Goal: Task Accomplishment & Management: Use online tool/utility

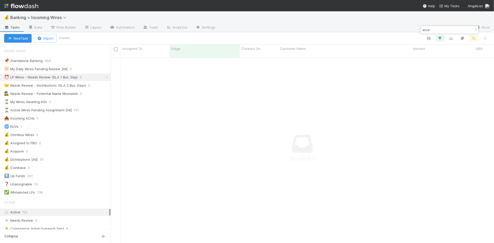
scroll to position [189, 383]
click at [65, 77] on div "⏰ LP Wires - Needs Review (SLA 1 Bus. Day)" at bounding box center [41, 77] width 74 height 6
click at [474, 29] on icon "button" at bounding box center [475, 29] width 5 height 3
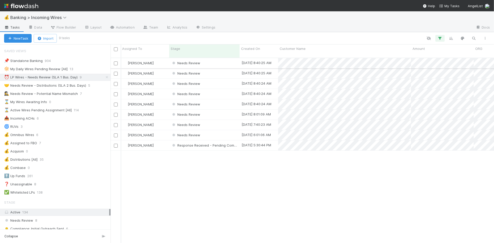
scroll to position [0, 3]
click at [213, 59] on div "Needs Review" at bounding box center [202, 63] width 70 height 10
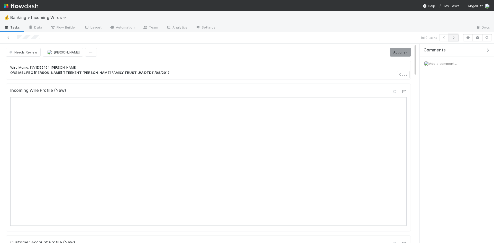
click at [455, 39] on icon "button" at bounding box center [453, 37] width 5 height 3
click at [456, 39] on button "button" at bounding box center [454, 37] width 10 height 7
click at [454, 38] on icon "button" at bounding box center [453, 37] width 5 height 3
click at [455, 38] on icon "button" at bounding box center [453, 37] width 5 height 3
click at [453, 40] on button "button" at bounding box center [454, 37] width 10 height 7
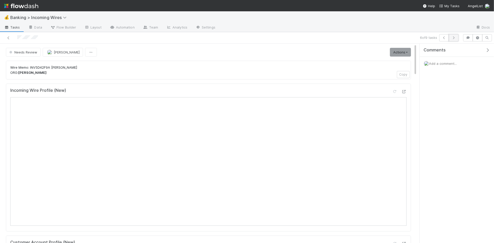
click at [453, 38] on icon "button" at bounding box center [453, 37] width 5 height 3
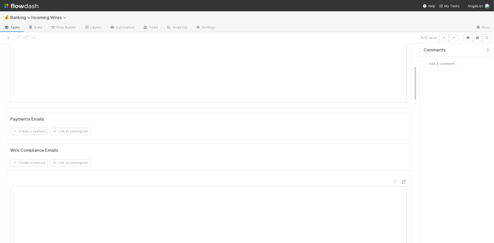
scroll to position [118, 0]
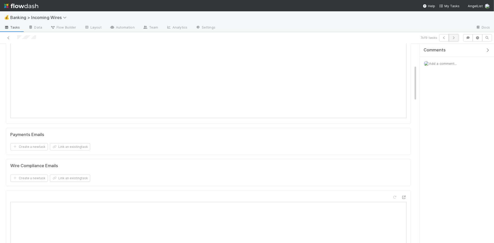
click at [453, 39] on button "button" at bounding box center [454, 37] width 10 height 7
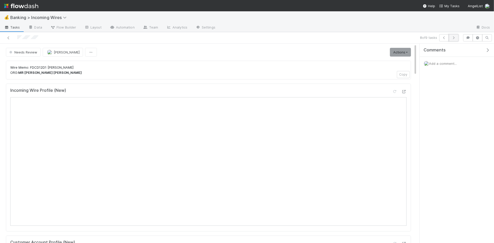
click at [452, 38] on icon "button" at bounding box center [453, 37] width 5 height 3
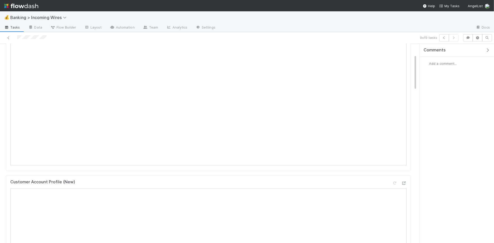
scroll to position [82, 0]
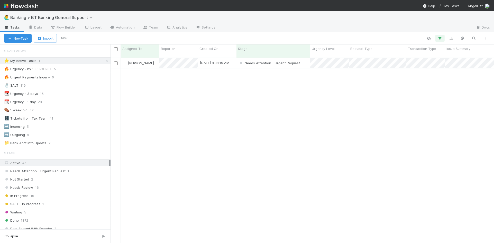
scroll to position [0, 0]
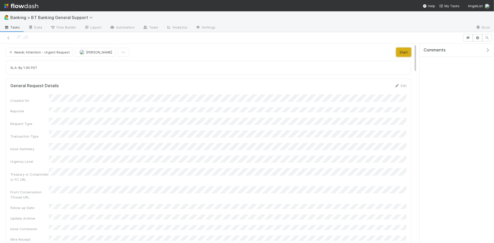
drag, startPoint x: 405, startPoint y: 54, endPoint x: 401, endPoint y: 54, distance: 3.9
click at [405, 54] on button "Start" at bounding box center [403, 52] width 15 height 9
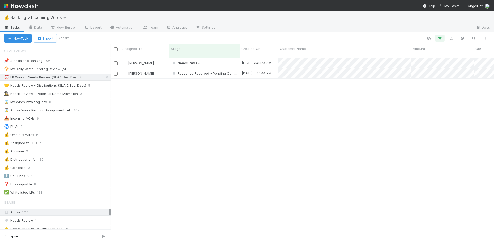
scroll to position [0, 0]
click at [59, 87] on div "🤝 Needs Review - Distributions (SLA 2 Bus. Days)" at bounding box center [45, 85] width 82 height 6
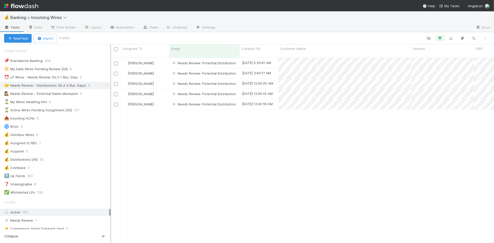
scroll to position [189, 383]
click at [36, 76] on div "⏰ LP Wires - Needs Review (SLA 1 Bus. Day)" at bounding box center [41, 77] width 74 height 6
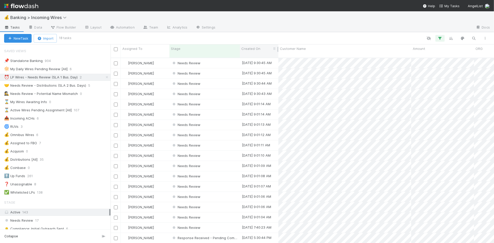
scroll to position [189, 383]
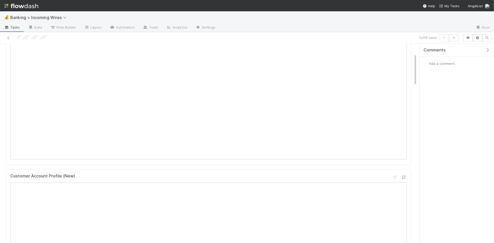
scroll to position [68, 0]
click at [454, 39] on button "button" at bounding box center [454, 37] width 10 height 7
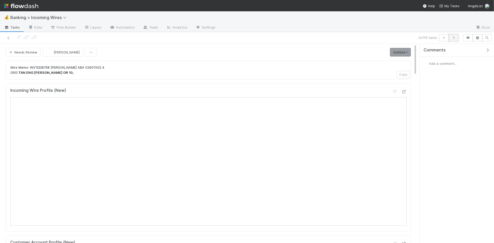
click at [454, 37] on icon "button" at bounding box center [453, 37] width 5 height 3
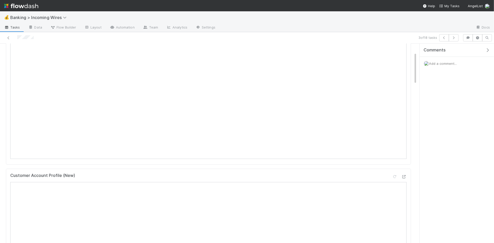
scroll to position [74, 0]
click at [454, 37] on icon "button" at bounding box center [453, 37] width 5 height 3
click at [455, 40] on button "button" at bounding box center [454, 37] width 10 height 7
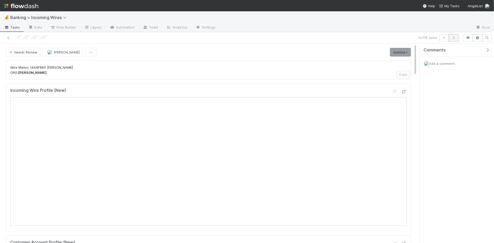
click at [453, 39] on icon "button" at bounding box center [453, 37] width 5 height 3
click at [454, 39] on icon "button" at bounding box center [453, 37] width 5 height 3
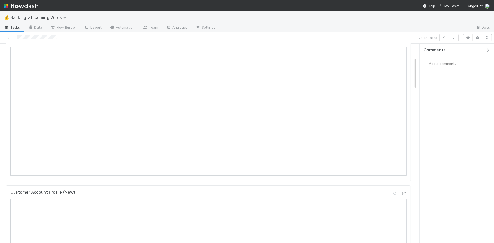
scroll to position [88, 0]
click at [454, 38] on icon "button" at bounding box center [453, 37] width 5 height 3
click at [455, 39] on icon "button" at bounding box center [453, 37] width 5 height 3
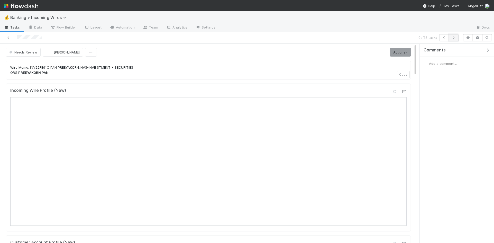
click at [453, 37] on icon "button" at bounding box center [453, 37] width 5 height 3
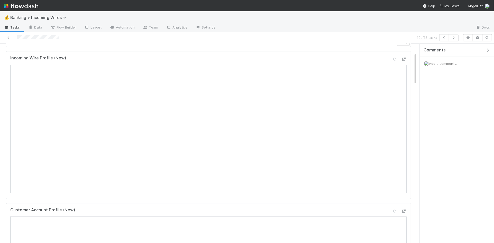
scroll to position [28, 0]
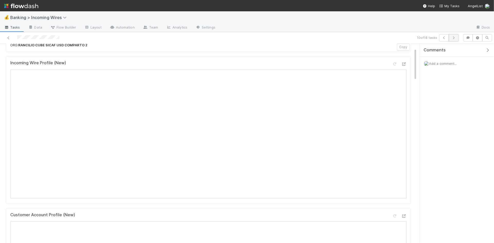
click at [453, 38] on icon "button" at bounding box center [453, 37] width 5 height 3
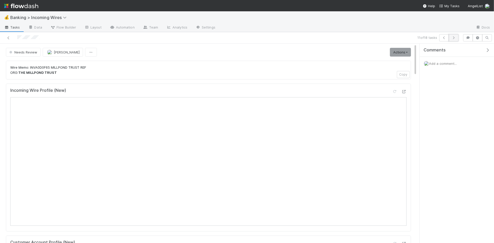
click at [453, 39] on button "button" at bounding box center [454, 37] width 10 height 7
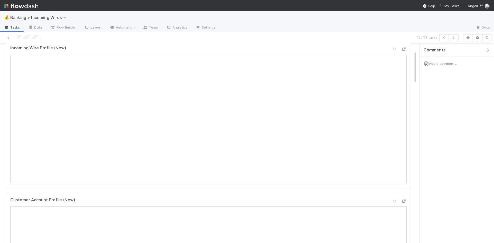
scroll to position [45, 0]
click at [452, 40] on button "button" at bounding box center [454, 37] width 10 height 7
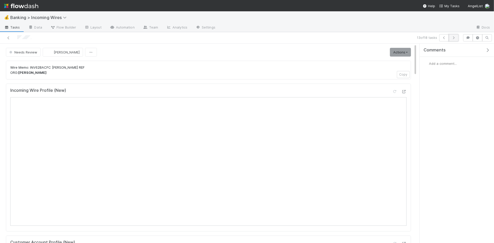
click at [453, 39] on icon "button" at bounding box center [453, 37] width 5 height 3
click at [452, 38] on icon "button" at bounding box center [453, 37] width 5 height 3
click at [456, 39] on button "button" at bounding box center [454, 37] width 10 height 7
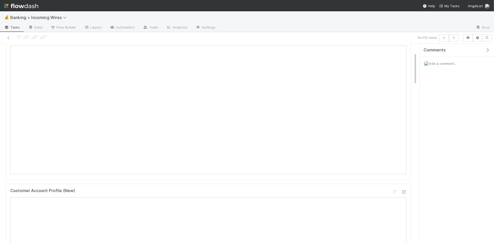
scroll to position [56, 0]
click at [452, 38] on icon "button" at bounding box center [453, 37] width 5 height 3
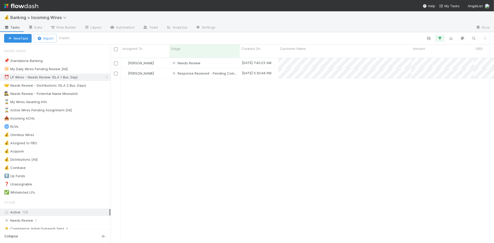
scroll to position [189, 383]
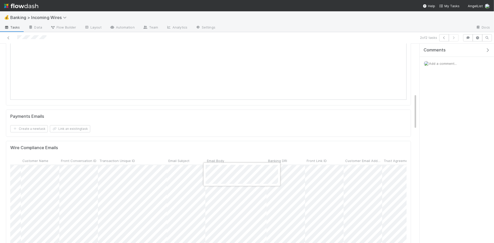
click at [410, 131] on div at bounding box center [247, 121] width 494 height 243
click at [290, 144] on div at bounding box center [247, 121] width 494 height 243
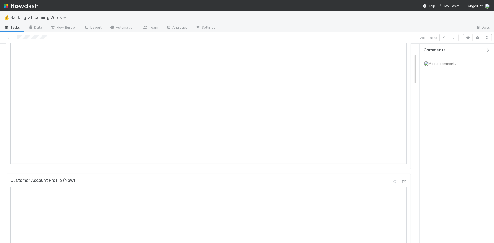
scroll to position [62, 0]
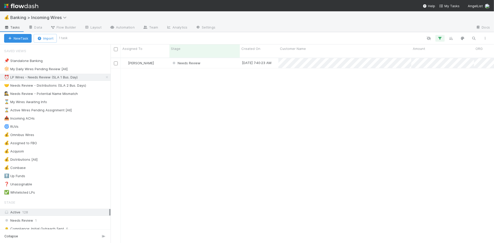
scroll to position [189, 383]
click at [221, 58] on div "Needs Review" at bounding box center [204, 63] width 70 height 10
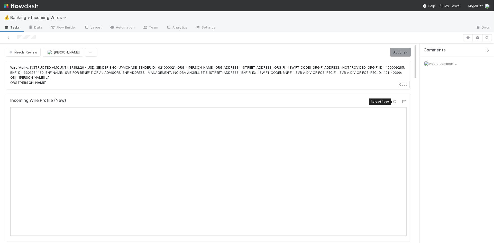
click at [395, 102] on icon at bounding box center [394, 101] width 5 height 3
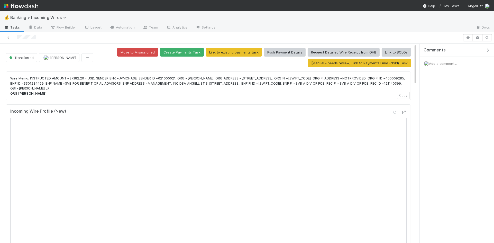
scroll to position [75, 0]
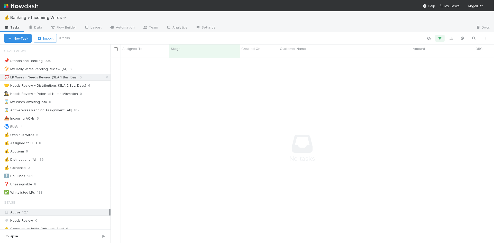
scroll to position [0, 0]
click at [107, 77] on icon at bounding box center [106, 77] width 5 height 3
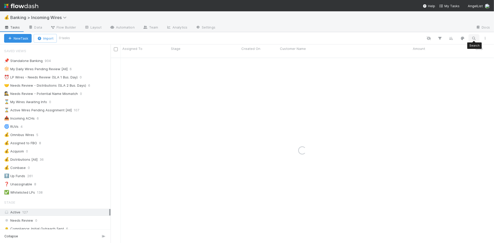
click at [475, 38] on icon "button" at bounding box center [473, 38] width 5 height 5
type input "c"
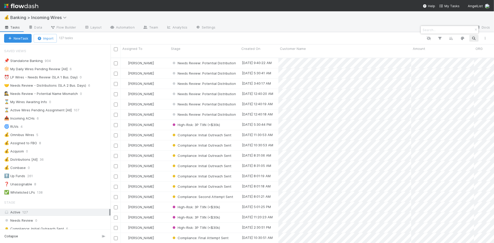
scroll to position [0, 0]
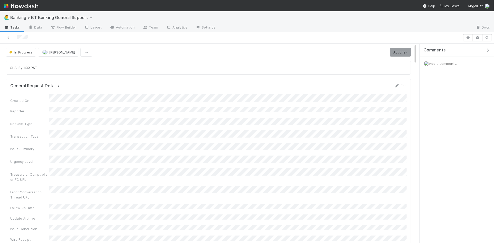
scroll to position [0, 0]
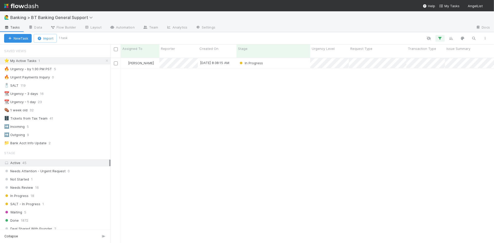
scroll to position [0, 0]
click at [284, 59] on div "In Progress" at bounding box center [273, 63] width 74 height 10
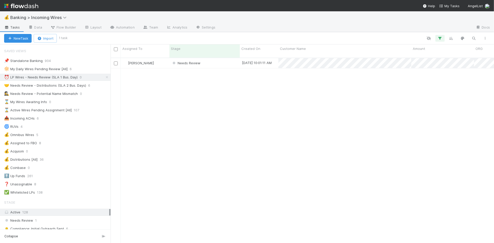
scroll to position [189, 383]
click at [214, 59] on div "Needs Review" at bounding box center [204, 63] width 70 height 10
click at [56, 84] on div "🤝 Needs Review - Distributions (SLA 2 Bus. Days)" at bounding box center [45, 85] width 82 height 6
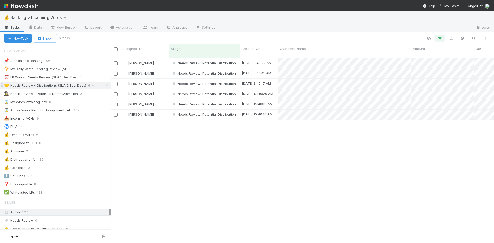
scroll to position [189, 383]
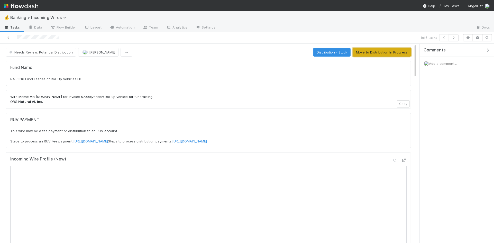
drag, startPoint x: 389, startPoint y: 53, endPoint x: 394, endPoint y: 56, distance: 5.7
click at [389, 53] on button "Move to Distribution In Progress" at bounding box center [382, 52] width 58 height 9
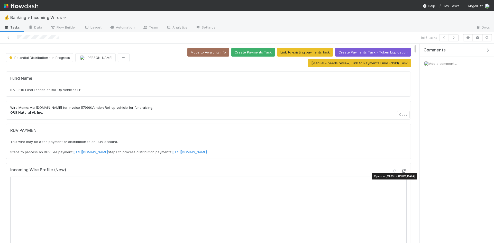
click at [404, 173] on icon at bounding box center [403, 170] width 5 height 3
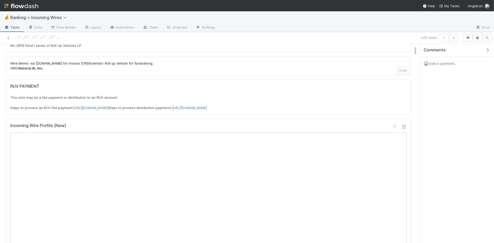
scroll to position [39, 0]
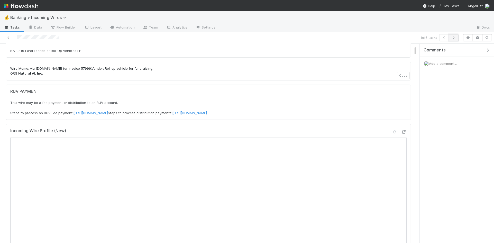
click at [453, 40] on button "button" at bounding box center [454, 37] width 10 height 7
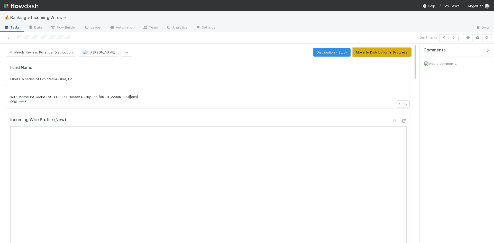
click at [373, 54] on button "Move to Distribution In Progress" at bounding box center [382, 52] width 58 height 9
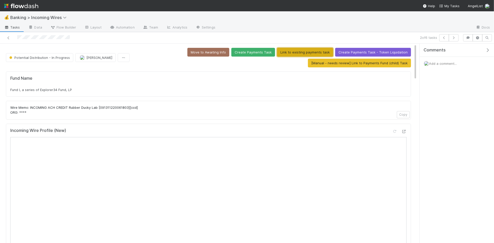
click at [300, 51] on button "Link to existing payments task" at bounding box center [305, 52] width 56 height 9
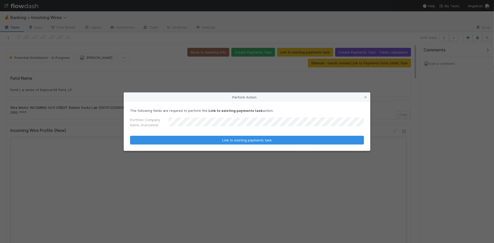
click at [130, 136] on button "Link to existing payments task" at bounding box center [247, 140] width 234 height 9
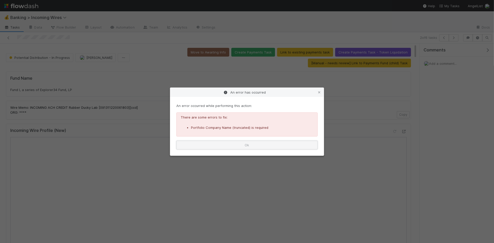
click at [264, 147] on button "Ok" at bounding box center [246, 145] width 141 height 9
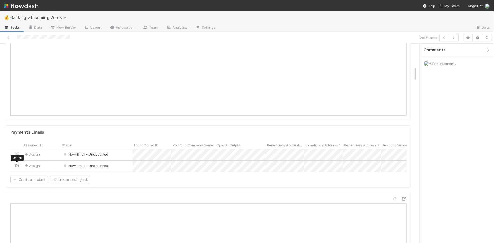
click at [16, 166] on icon at bounding box center [16, 165] width 5 height 3
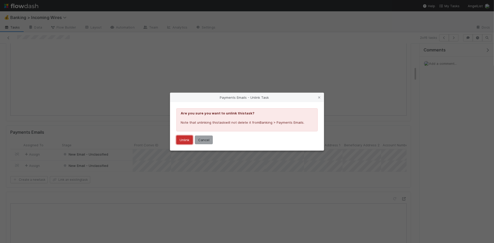
click at [179, 139] on button "Unlink" at bounding box center [184, 139] width 16 height 9
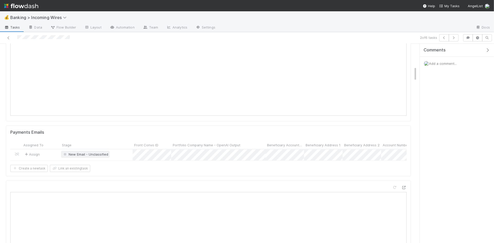
click at [94, 158] on span "New Email - Unclassified" at bounding box center [85, 154] width 48 height 7
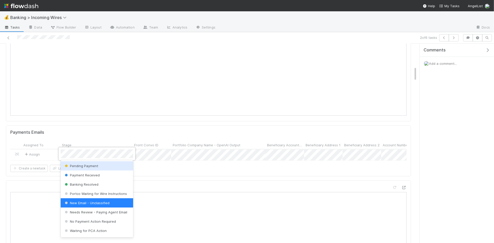
drag, startPoint x: 118, startPoint y: 165, endPoint x: 170, endPoint y: 165, distance: 51.9
click at [119, 165] on div "Pending Payment" at bounding box center [97, 165] width 72 height 9
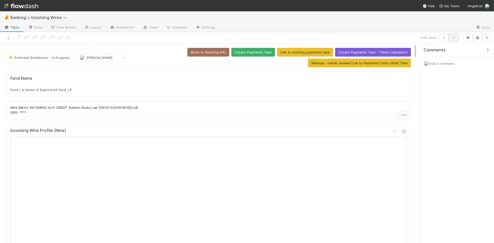
click at [455, 38] on icon "button" at bounding box center [453, 37] width 5 height 3
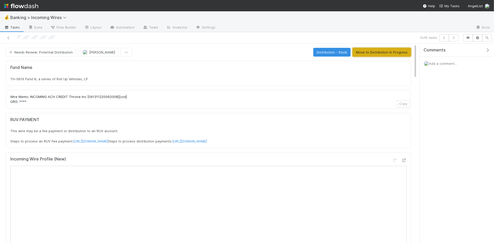
drag, startPoint x: 386, startPoint y: 52, endPoint x: 404, endPoint y: 56, distance: 18.6
click at [386, 52] on button "Move to Distribution In Progress" at bounding box center [382, 52] width 58 height 9
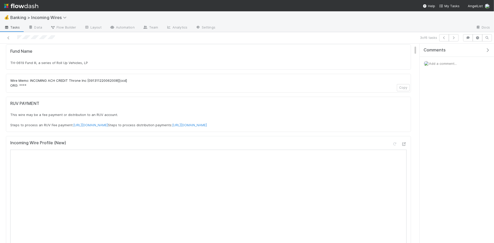
scroll to position [21, 0]
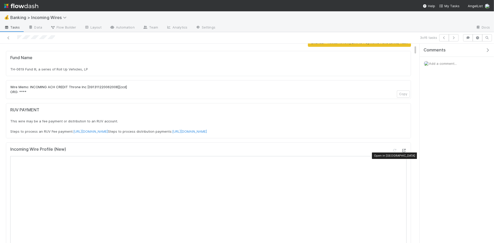
click at [403, 152] on icon at bounding box center [403, 150] width 5 height 3
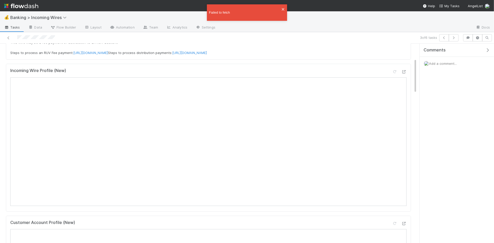
scroll to position [69, 0]
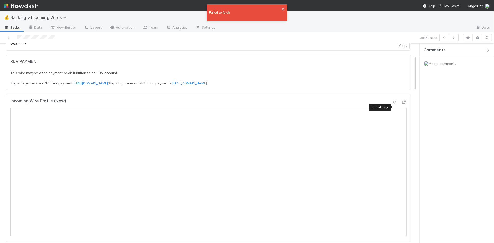
click at [395, 104] on icon at bounding box center [394, 101] width 5 height 3
click at [284, 8] on icon "close" at bounding box center [283, 9] width 4 height 4
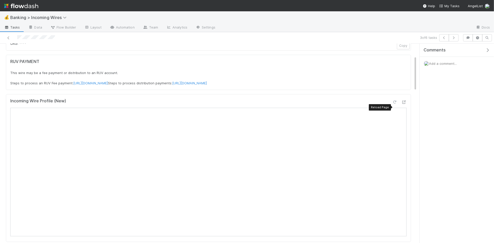
click at [397, 105] on div at bounding box center [394, 101] width 5 height 5
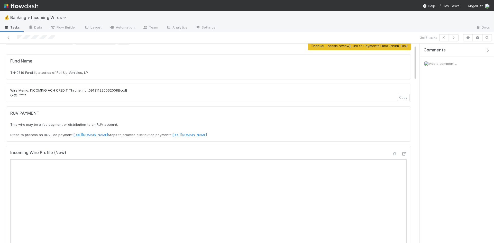
scroll to position [0, 0]
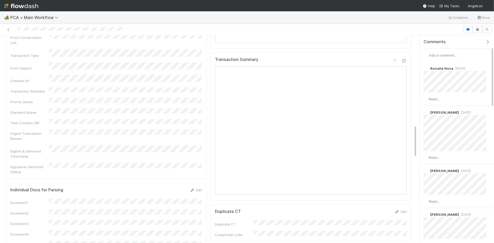
scroll to position [523, 0]
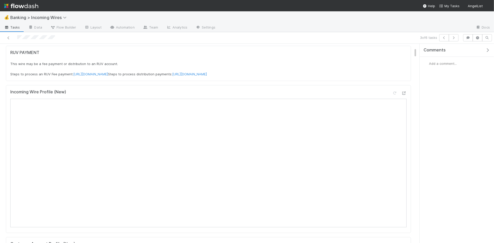
scroll to position [93, 0]
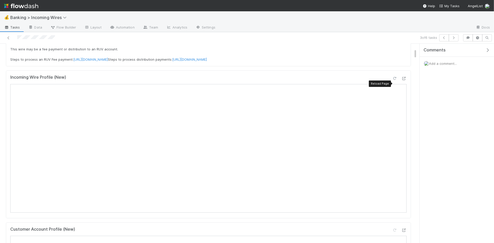
click at [395, 80] on icon at bounding box center [394, 78] width 5 height 3
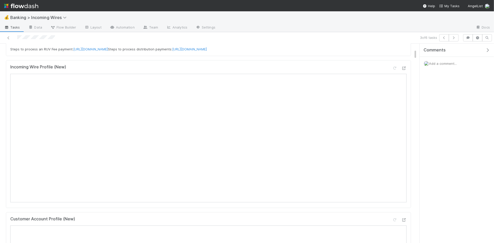
scroll to position [0, 0]
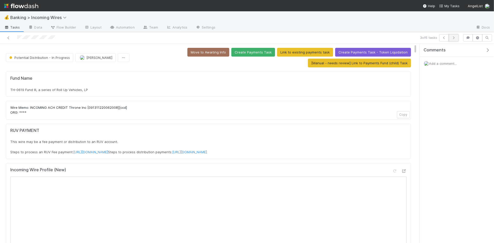
click at [454, 38] on icon "button" at bounding box center [453, 37] width 5 height 3
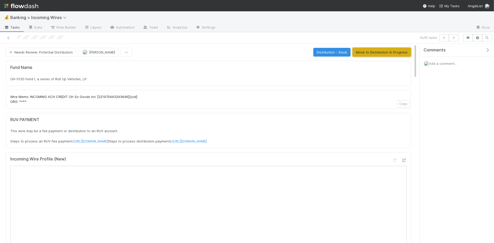
click at [377, 56] on button "Move to Distribution In Progress" at bounding box center [382, 52] width 58 height 9
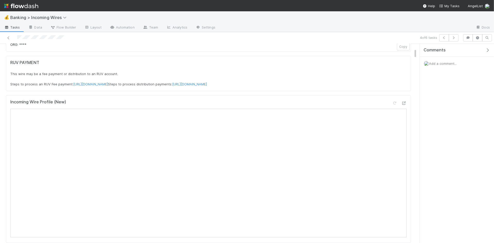
scroll to position [60, 0]
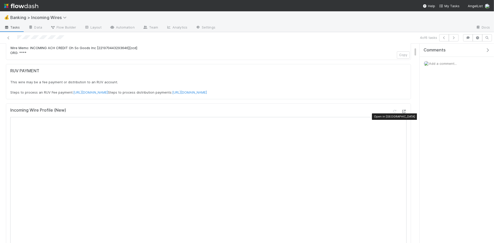
click at [402, 113] on icon at bounding box center [403, 111] width 5 height 3
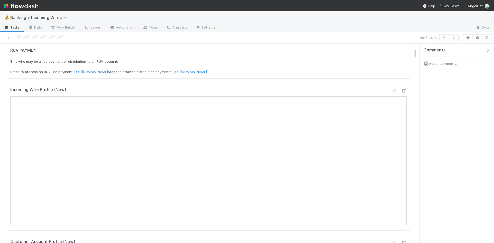
scroll to position [78, 0]
drag, startPoint x: 396, startPoint y: 97, endPoint x: 393, endPoint y: 99, distance: 3.3
click at [396, 95] on icon at bounding box center [394, 92] width 5 height 3
click at [455, 40] on button "button" at bounding box center [454, 37] width 10 height 7
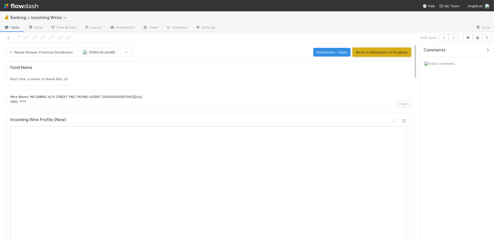
click at [369, 52] on button "Move to Distribution In Progress" at bounding box center [382, 52] width 58 height 9
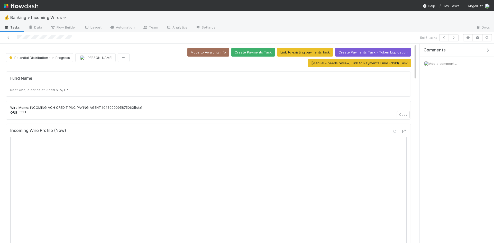
click at [36, 92] on div "Root One, a series of iSeed SEA, LP" at bounding box center [208, 89] width 396 height 5
click at [37, 90] on span "Root One, a series of iSeed SEA, LP" at bounding box center [39, 90] width 58 height 4
click at [452, 37] on icon "button" at bounding box center [453, 37] width 5 height 3
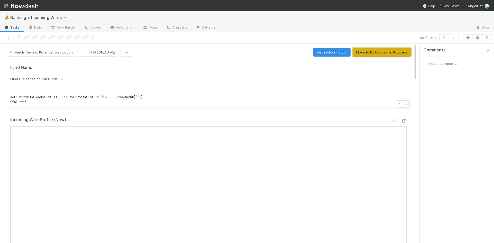
click at [390, 52] on button "Move to Distribution In Progress" at bounding box center [382, 52] width 58 height 9
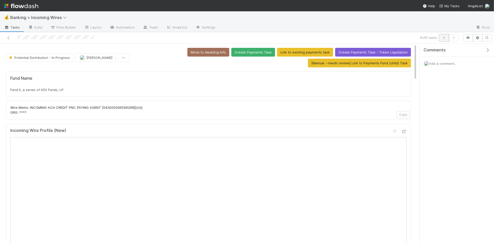
click at [442, 40] on button "button" at bounding box center [444, 37] width 10 height 7
click at [75, 90] on div "Root One, a series of iSeed SEA, LP" at bounding box center [208, 89] width 396 height 5
copy div "Root One, a series of iSeed SEA, LP"
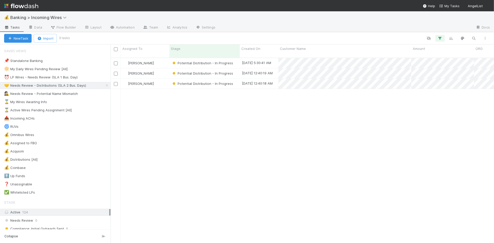
scroll to position [0, 0]
click at [53, 80] on div "⏰ LP Wires - Needs Review (SLA 1 Bus. Day)" at bounding box center [41, 77] width 74 height 6
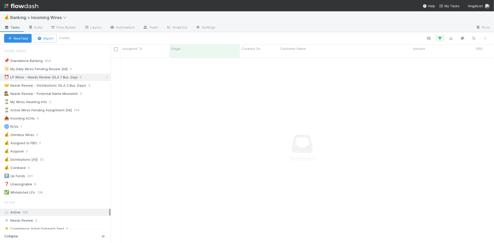
scroll to position [0, 0]
click at [68, 86] on div "🤝 Needs Review - Distributions (SLA 2 Bus. Days)" at bounding box center [45, 85] width 82 height 6
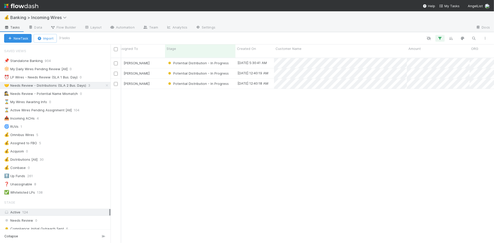
scroll to position [0, 4]
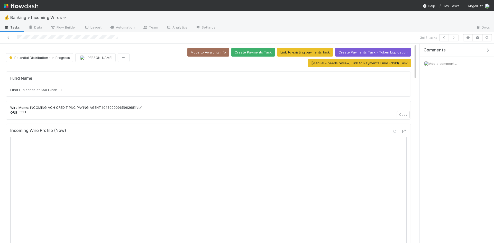
click at [149, 91] on div "Fund II, a series of K50 Funds, LP" at bounding box center [208, 89] width 396 height 5
copy div "Fund II, a series of K50 Funds, LP"
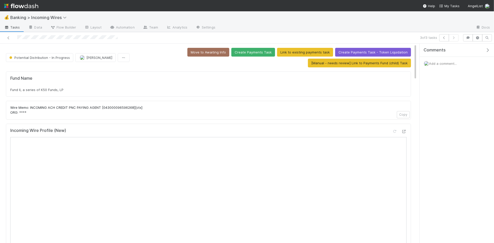
click at [451, 62] on span "Add a comment..." at bounding box center [443, 63] width 28 height 4
click at [445, 155] on div "Attach files: Choose or drag and drop file(s) Add Comment" at bounding box center [457, 112] width 66 height 92
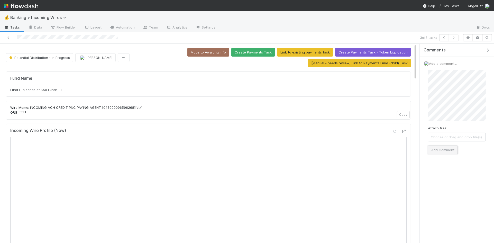
click at [444, 151] on button "Add Comment" at bounding box center [443, 149] width 30 height 9
click at [442, 38] on icon "button" at bounding box center [444, 37] width 5 height 3
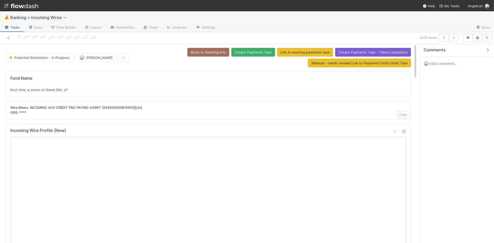
click at [76, 90] on div "Root One, a series of iSeed SEA, LP" at bounding box center [208, 89] width 396 height 5
copy div "Root One, a series of iSeed SEA, LP"
click at [453, 62] on span "Add a comment..." at bounding box center [443, 63] width 28 height 4
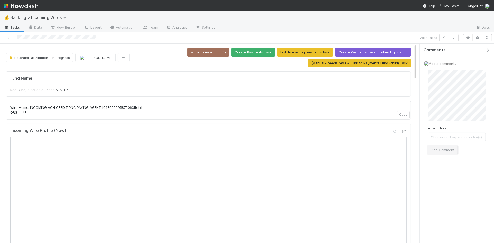
click at [439, 148] on button "Add Comment" at bounding box center [443, 149] width 30 height 9
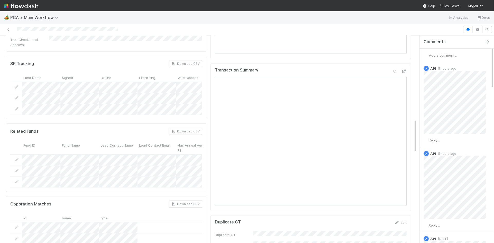
scroll to position [514, 0]
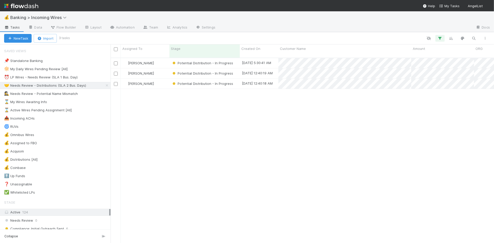
scroll to position [0, 0]
click at [49, 78] on div "⏰ LP Wires - Needs Review (SLA 1 Bus. Day)" at bounding box center [41, 77] width 74 height 6
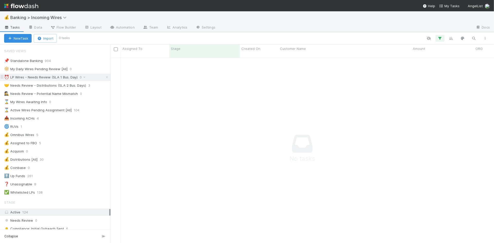
scroll to position [189, 383]
